Goal: Information Seeking & Learning: Understand process/instructions

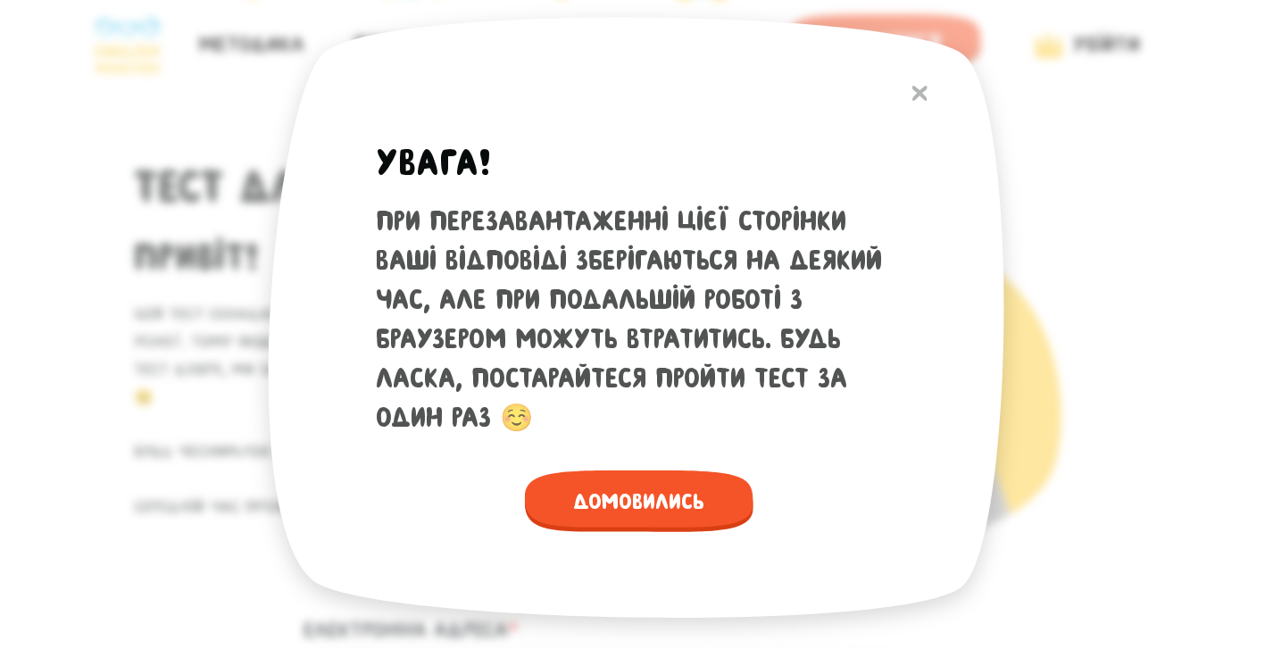
click at [136, 311] on div "Увага! При перезавантаженні цієї сторінки ваші відповіді зберігаються на деякий…" at bounding box center [636, 324] width 1273 height 649
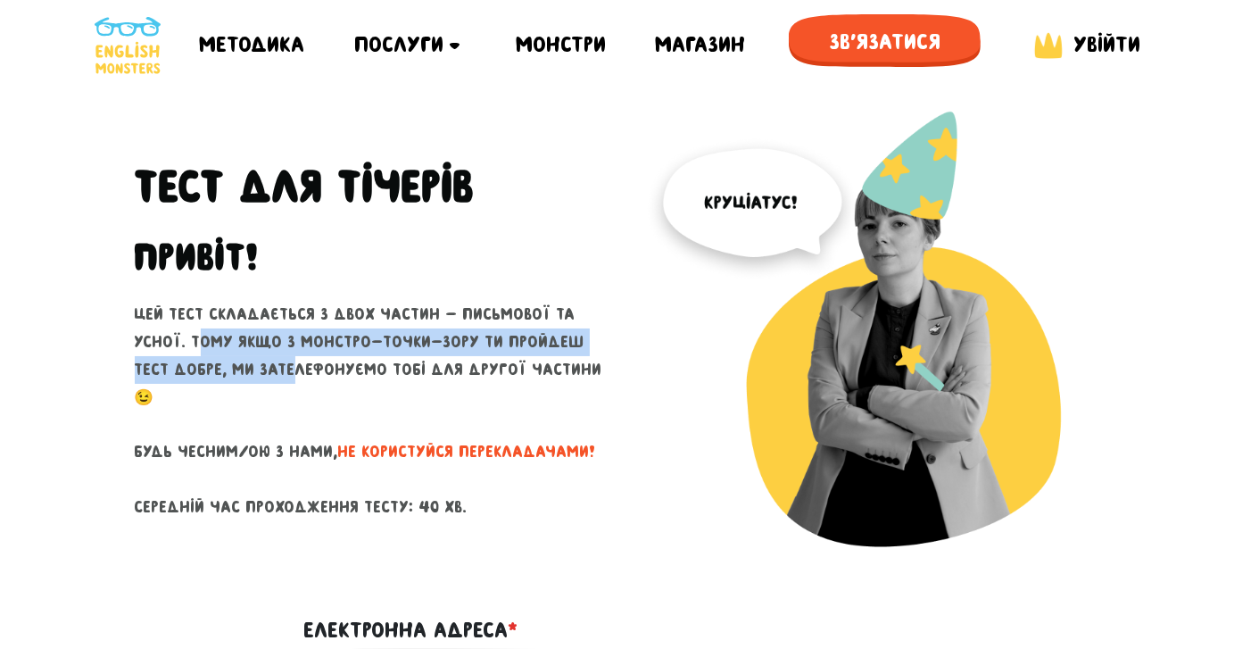
drag, startPoint x: 146, startPoint y: 347, endPoint x: 192, endPoint y: 398, distance: 68.3
click at [192, 397] on p "Цей тест складається з двох частин - письмової та усної. Тому якщо з монстро-то…" at bounding box center [376, 411] width 482 height 220
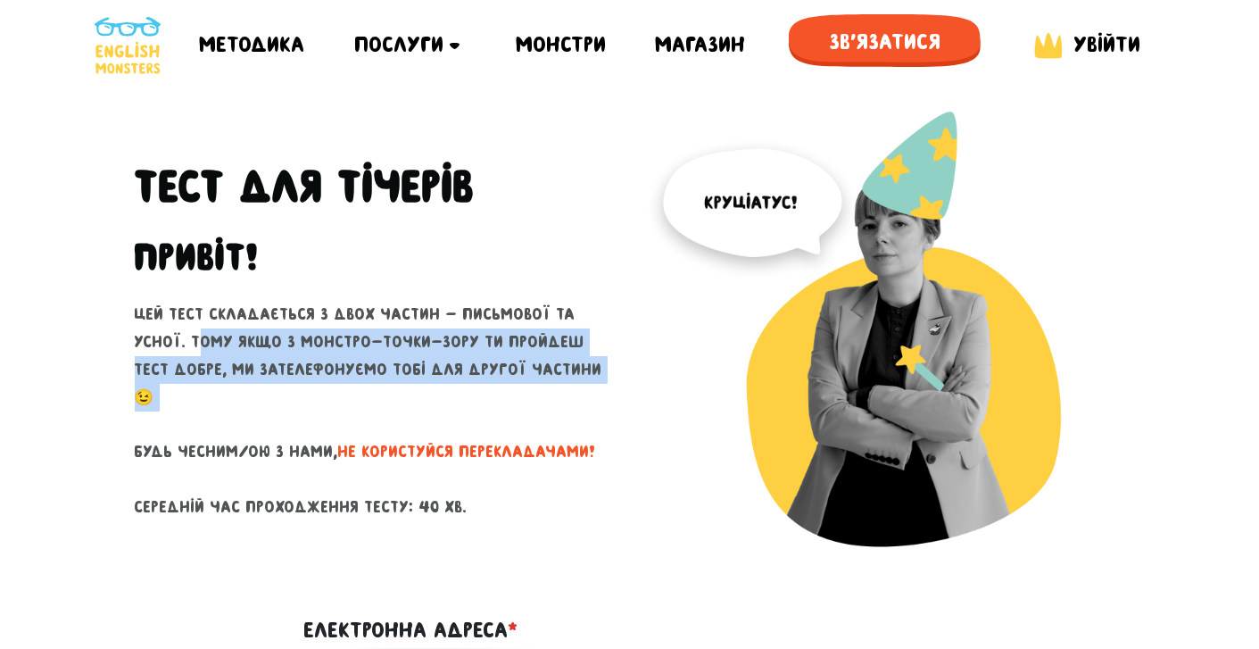
click at [193, 405] on p "Цей тест складається з двох частин - письмової та усної. Тому якщо з монстро-то…" at bounding box center [376, 411] width 482 height 220
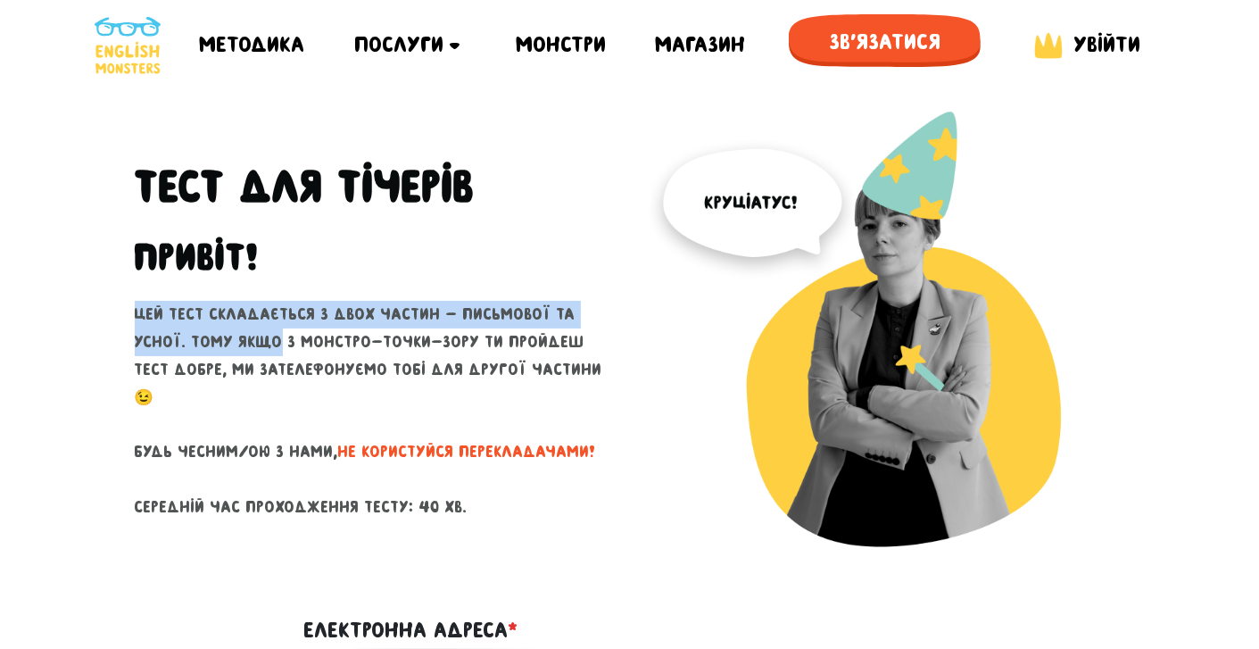
drag, startPoint x: 126, startPoint y: 340, endPoint x: 220, endPoint y: 360, distance: 96.6
click at [220, 360] on div "Тест для тічерів Привіт! Цей тест складається з двох частин - письмової та усно…" at bounding box center [375, 351] width 509 height 481
click at [222, 368] on p "Цей тест складається з двох частин - письмової та усної. Тому якщо з монстро-то…" at bounding box center [376, 411] width 482 height 220
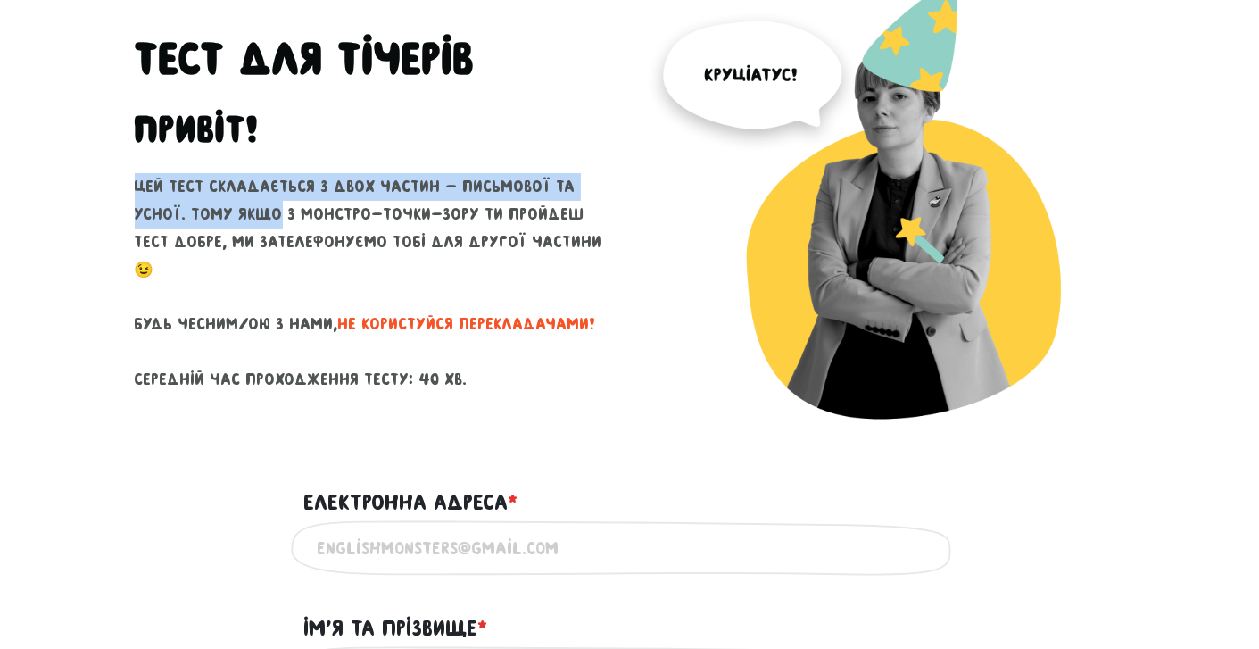
scroll to position [178, 0]
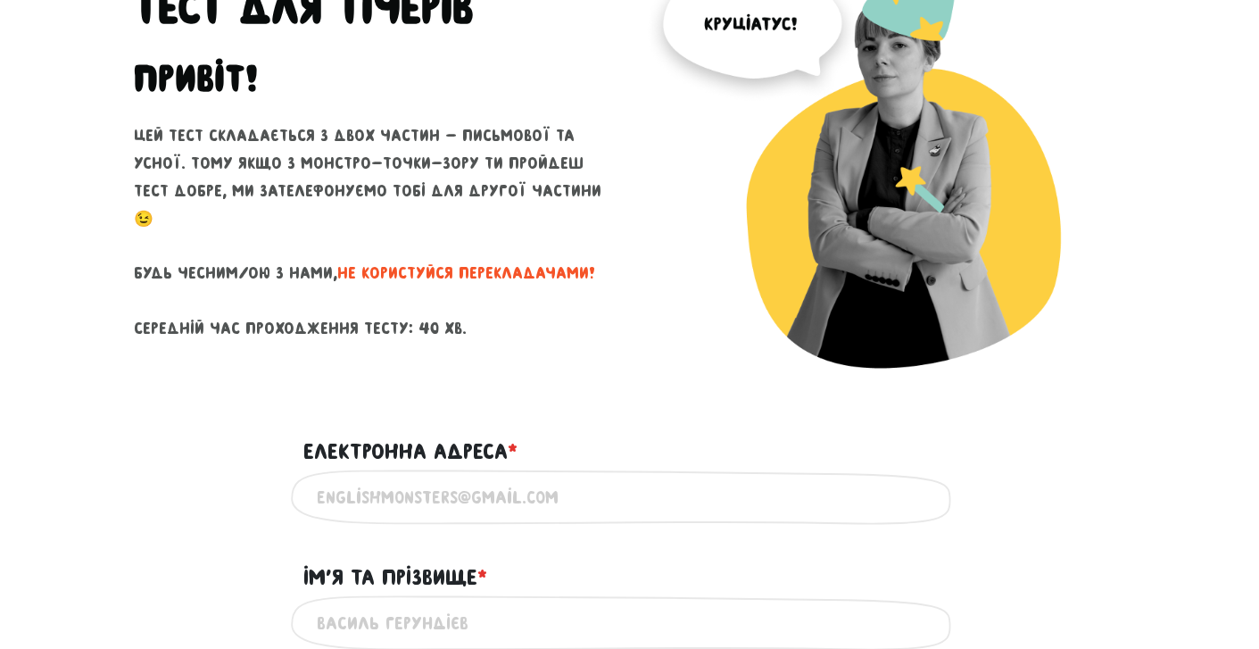
click at [278, 302] on p "Цей тест складається з двох частин - письмової та усної. Тому якщо з монстро-то…" at bounding box center [376, 232] width 482 height 220
drag, startPoint x: 129, startPoint y: 260, endPoint x: 435, endPoint y: 268, distance: 305.3
click at [426, 265] on div "Тест для тічерів Привіт! Цей тест складається з двох частин - письмової та усно…" at bounding box center [375, 172] width 509 height 481
click at [435, 269] on p "Цей тест складається з двох частин - письмової та усної. Тому якщо з монстро-то…" at bounding box center [376, 232] width 482 height 220
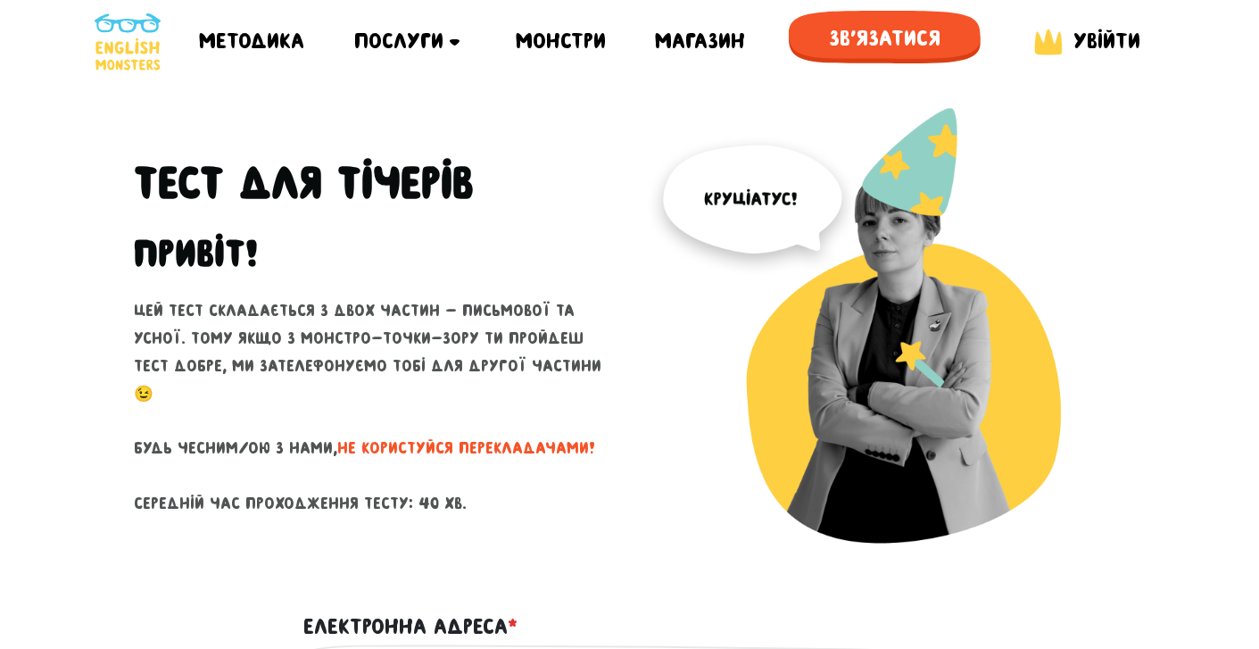
scroll to position [0, 0]
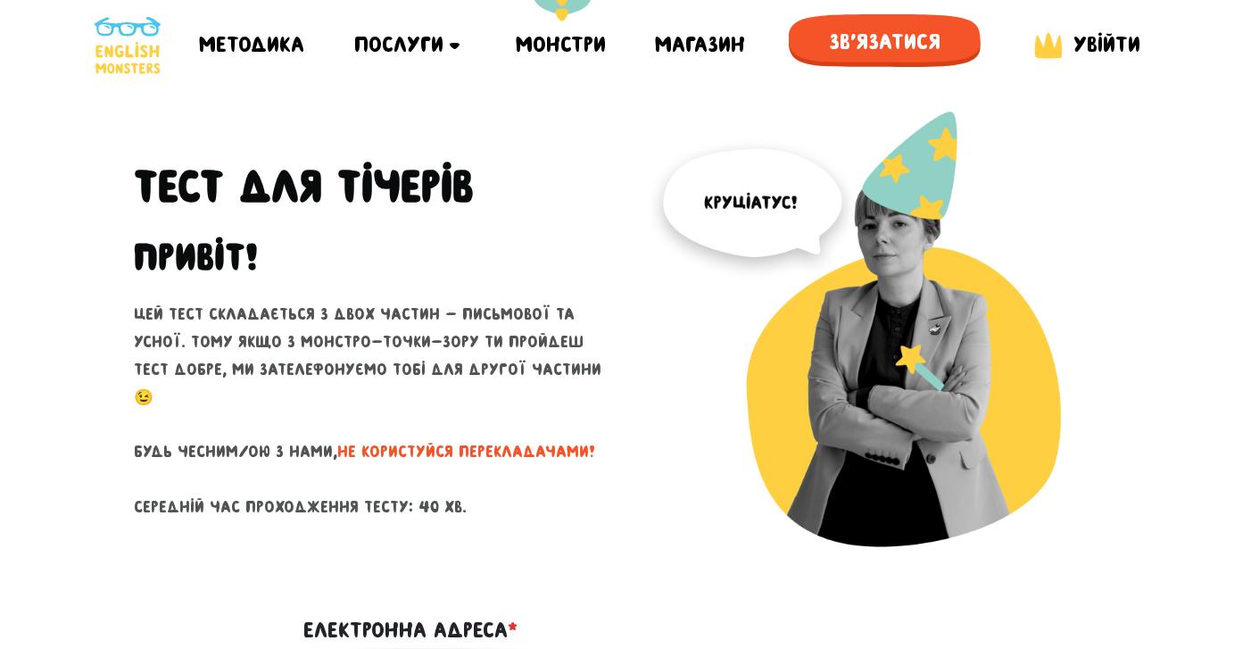
click at [593, 29] on div "Монстри" at bounding box center [561, 44] width 90 height 89
